Goal: Information Seeking & Learning: Find contact information

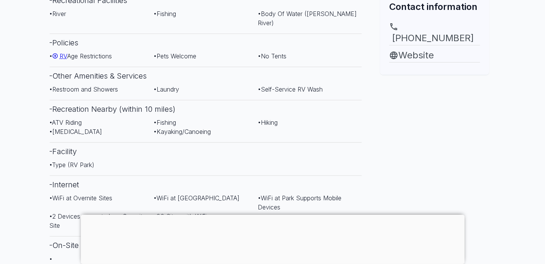
scroll to position [356, 0]
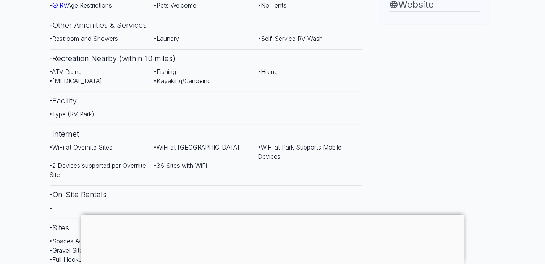
click at [273, 215] on div at bounding box center [272, 215] width 383 height 0
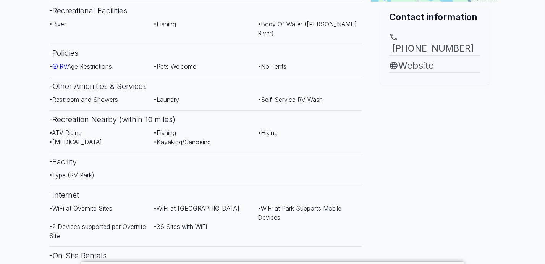
scroll to position [254, 0]
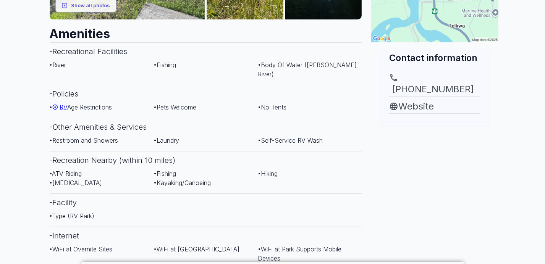
click at [66, 103] on span "RV" at bounding box center [64, 107] width 8 height 8
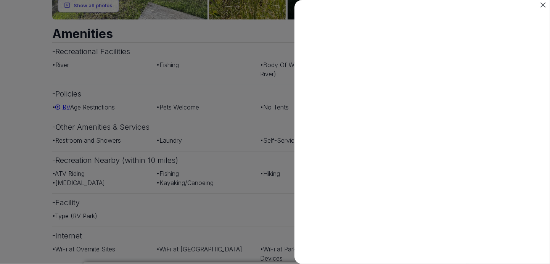
scroll to position [18, 0]
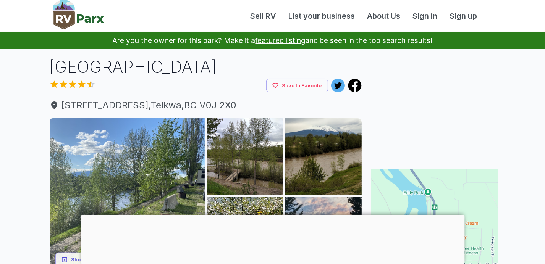
click at [273, 215] on div at bounding box center [272, 215] width 383 height 0
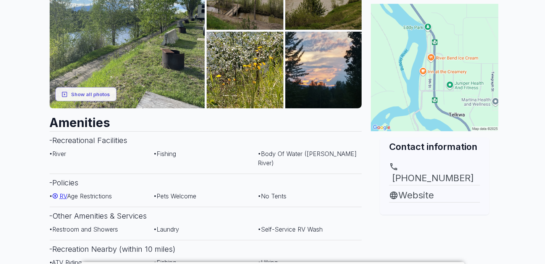
scroll to position [203, 0]
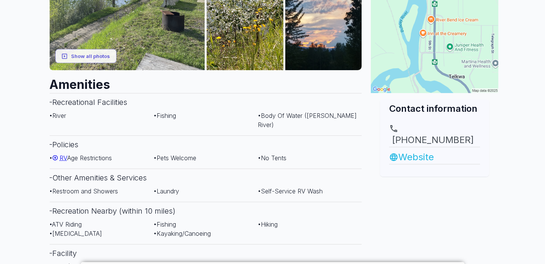
click at [415, 150] on link "Website" at bounding box center [434, 157] width 91 height 14
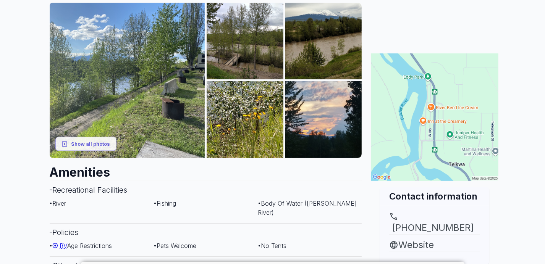
scroll to position [102, 0]
